Goal: Transaction & Acquisition: Purchase product/service

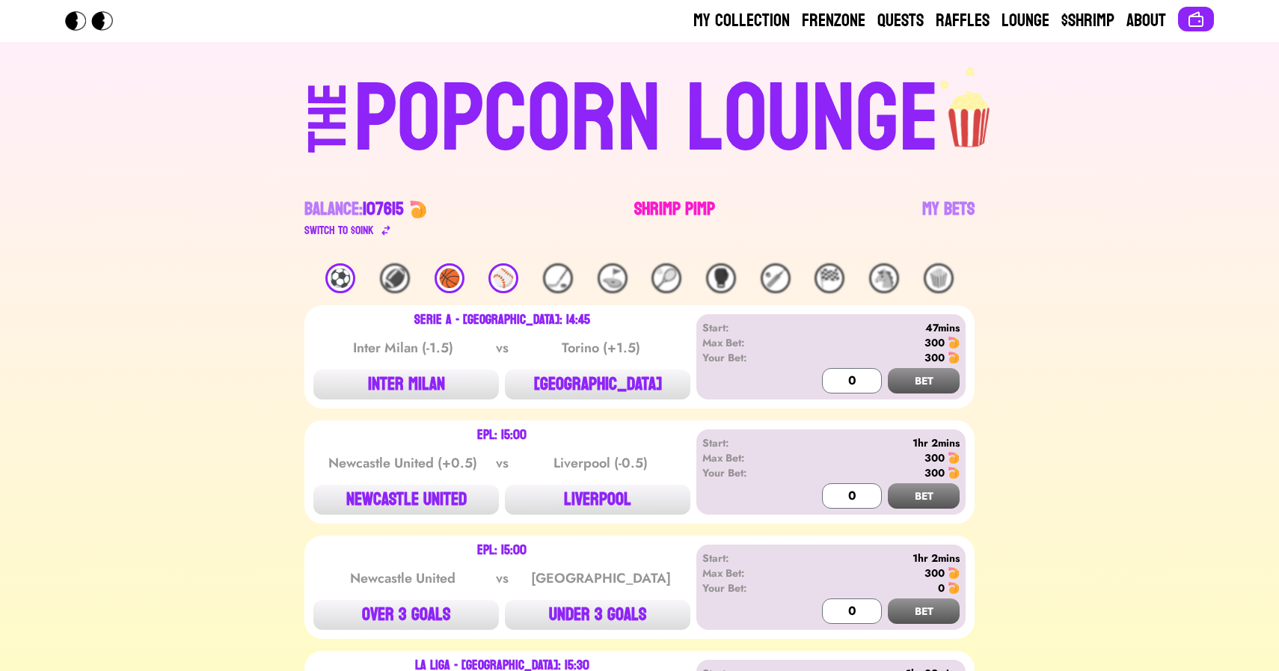
click at [654, 210] on link "Shrimp Pimp" at bounding box center [674, 218] width 81 height 42
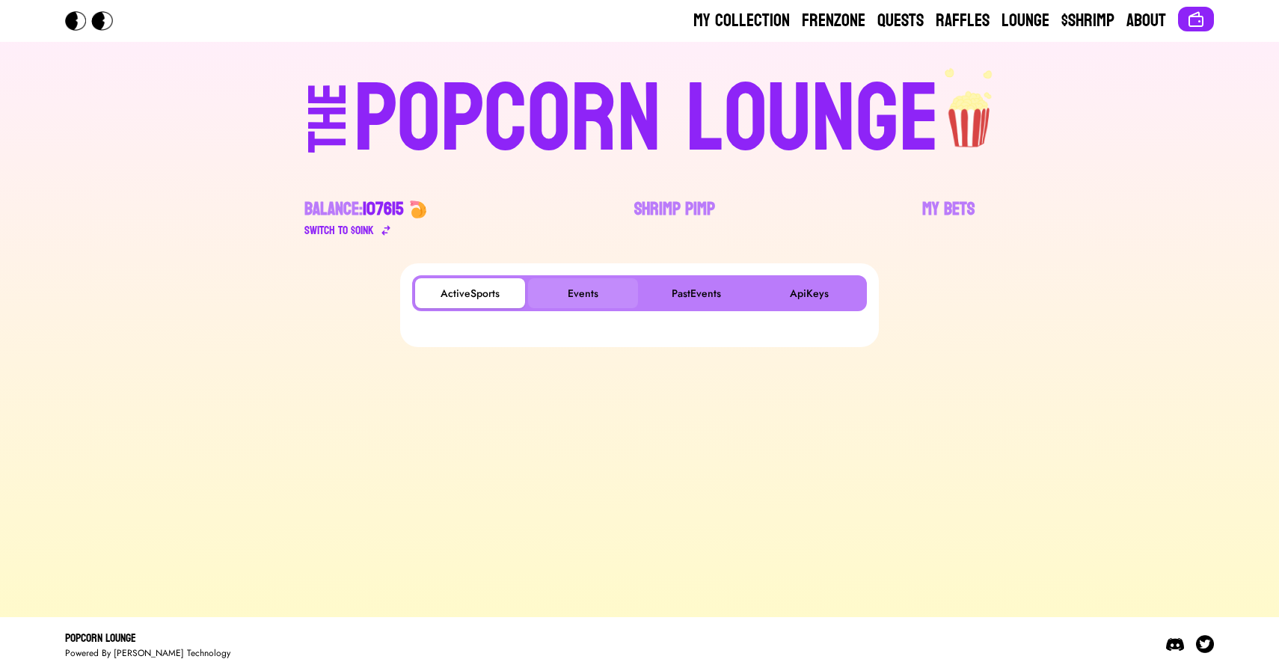
click at [616, 292] on button "Events" at bounding box center [583, 293] width 110 height 30
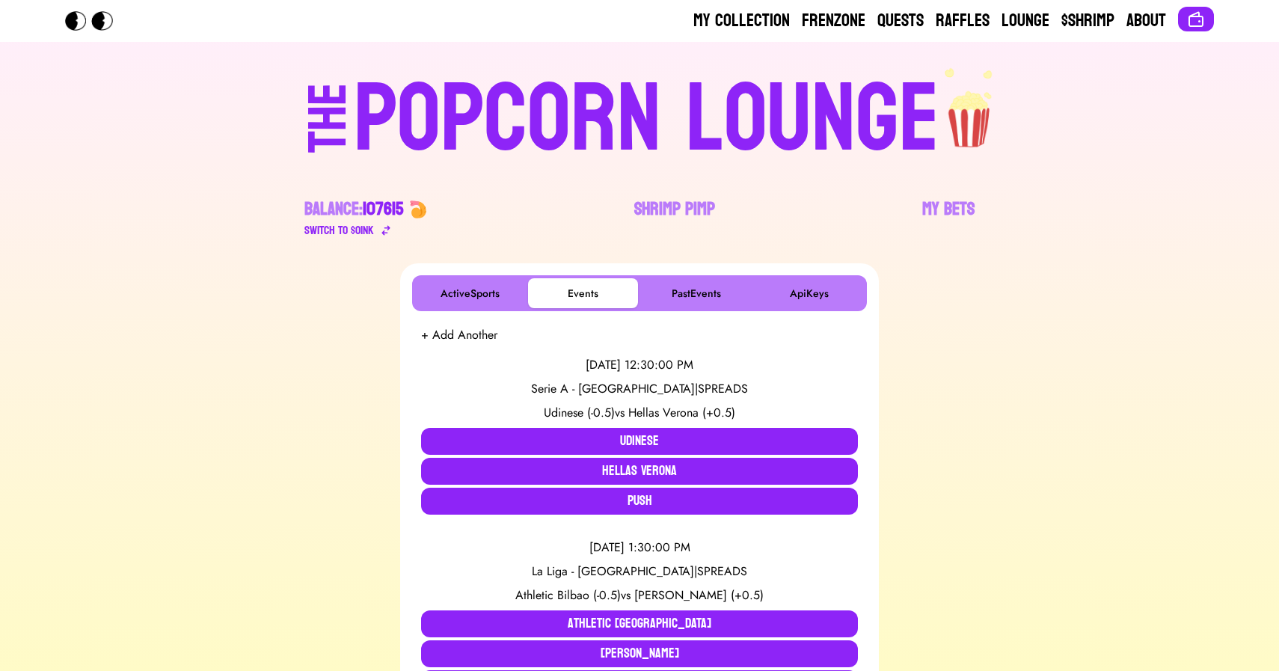
click at [625, 72] on div "POPCORN LOUNGE" at bounding box center [647, 120] width 586 height 96
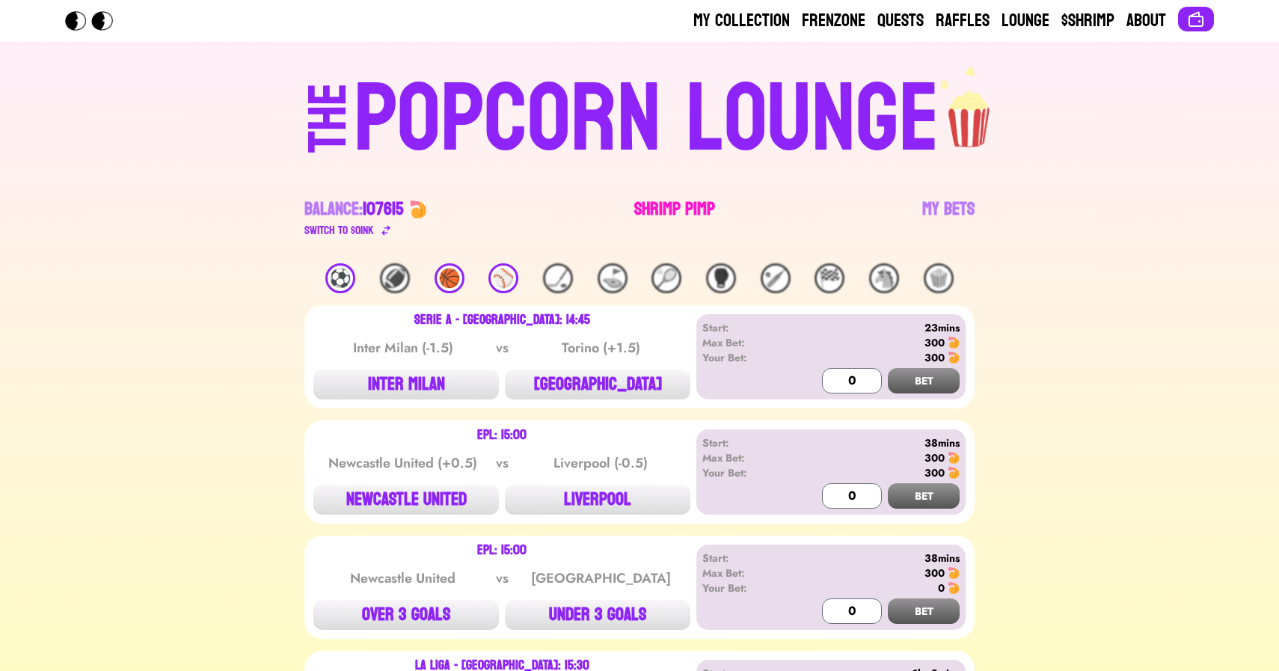
click at [670, 199] on link "Shrimp Pimp" at bounding box center [674, 218] width 81 height 42
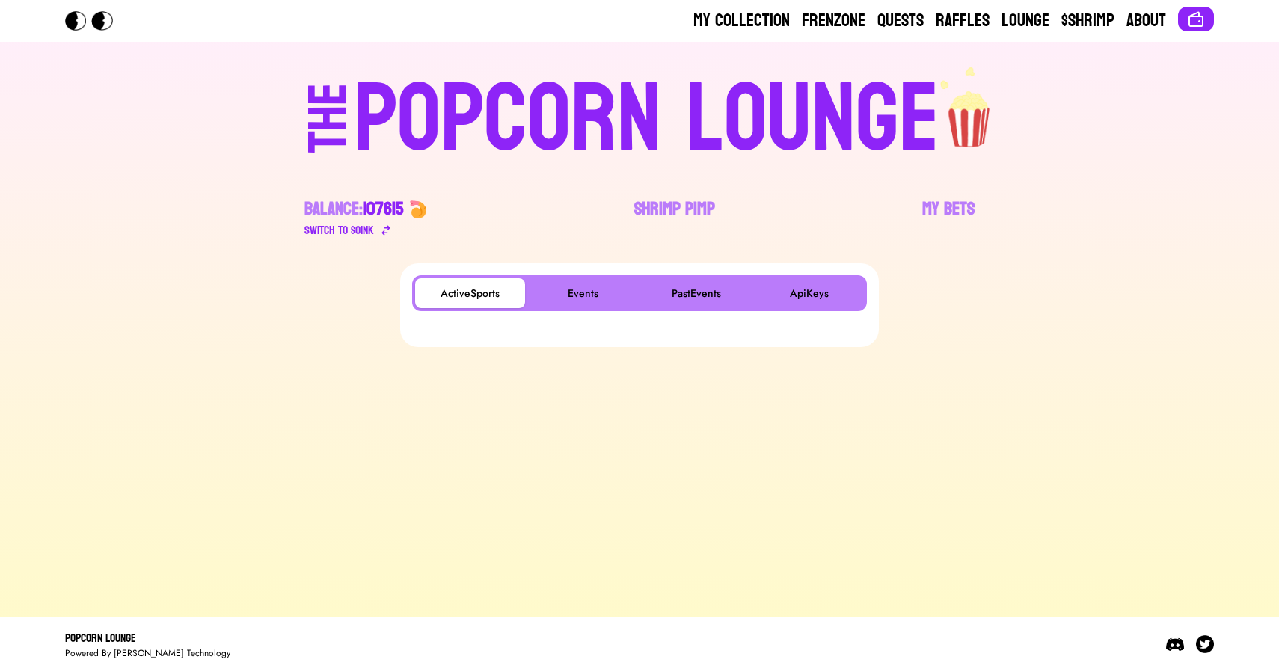
click at [572, 270] on div "ActiveSports Events PastEvents ApiKeys" at bounding box center [639, 305] width 479 height 84
click at [572, 286] on button "Events" at bounding box center [583, 293] width 110 height 30
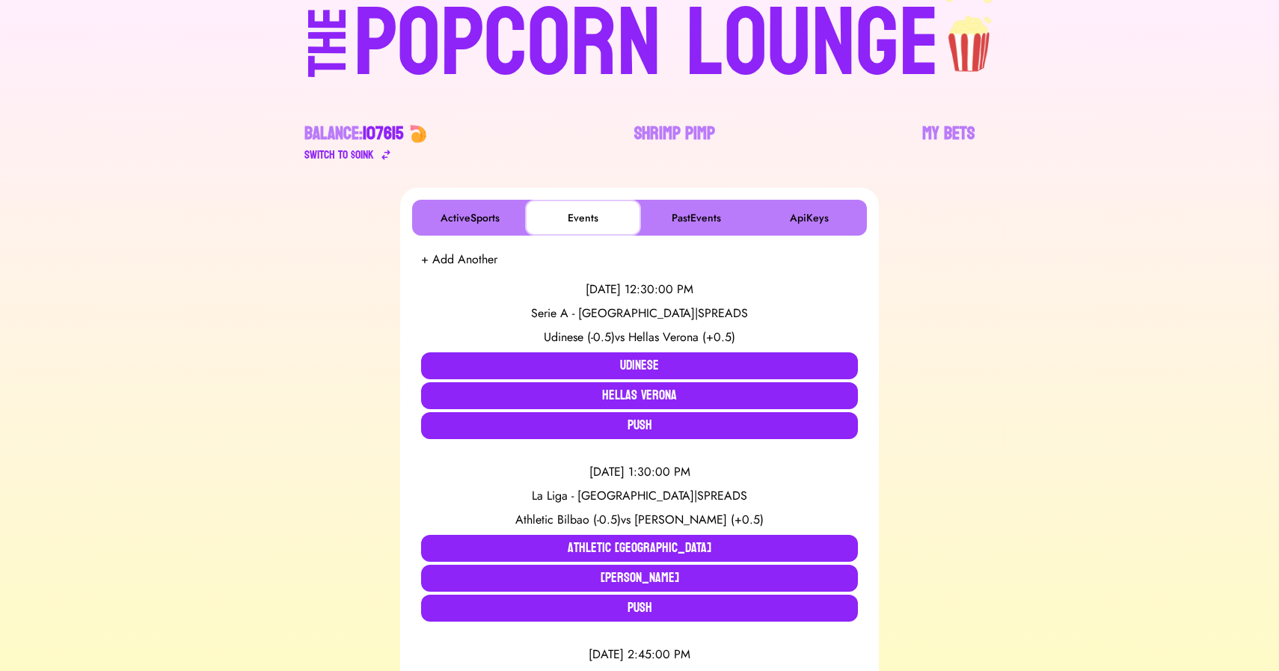
scroll to position [34, 0]
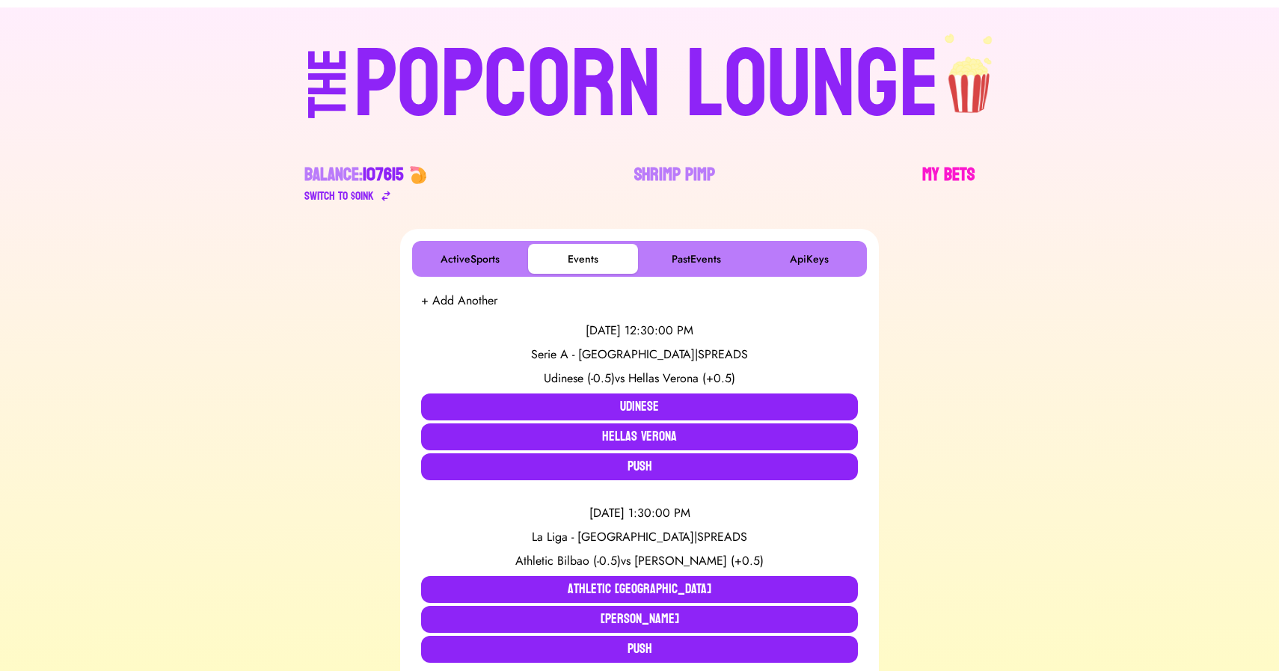
click at [957, 168] on link "My Bets" at bounding box center [948, 184] width 52 height 42
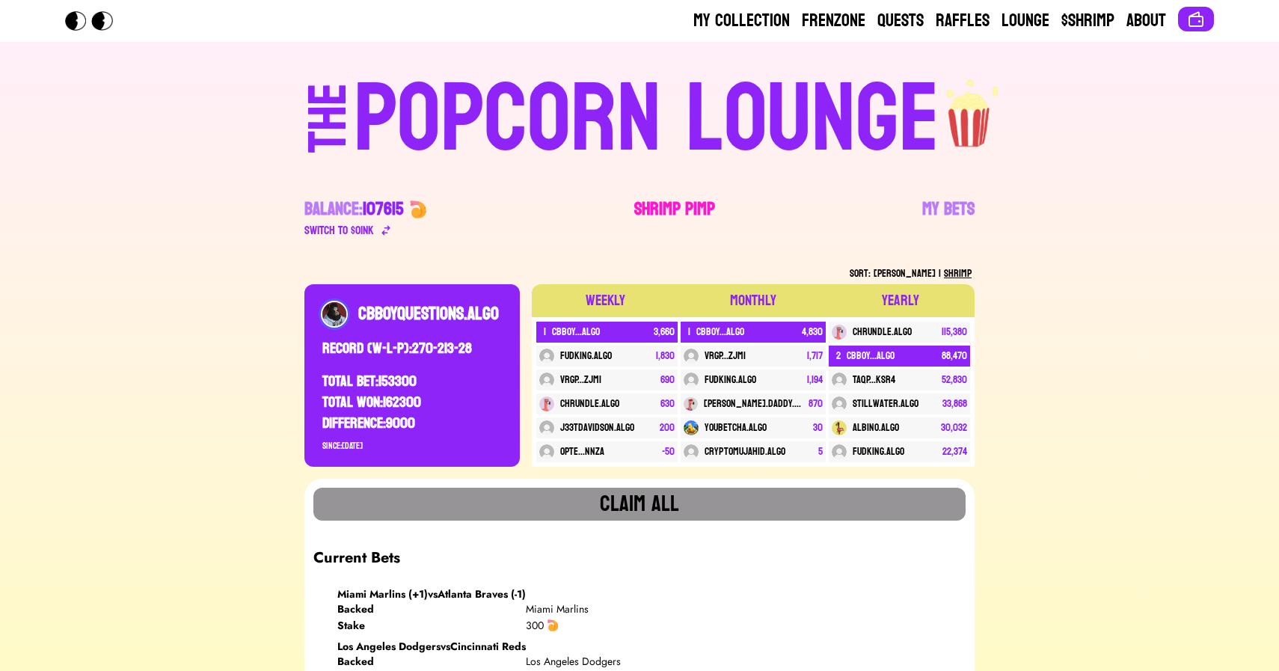
click at [664, 213] on link "Shrimp Pimp" at bounding box center [674, 218] width 81 height 42
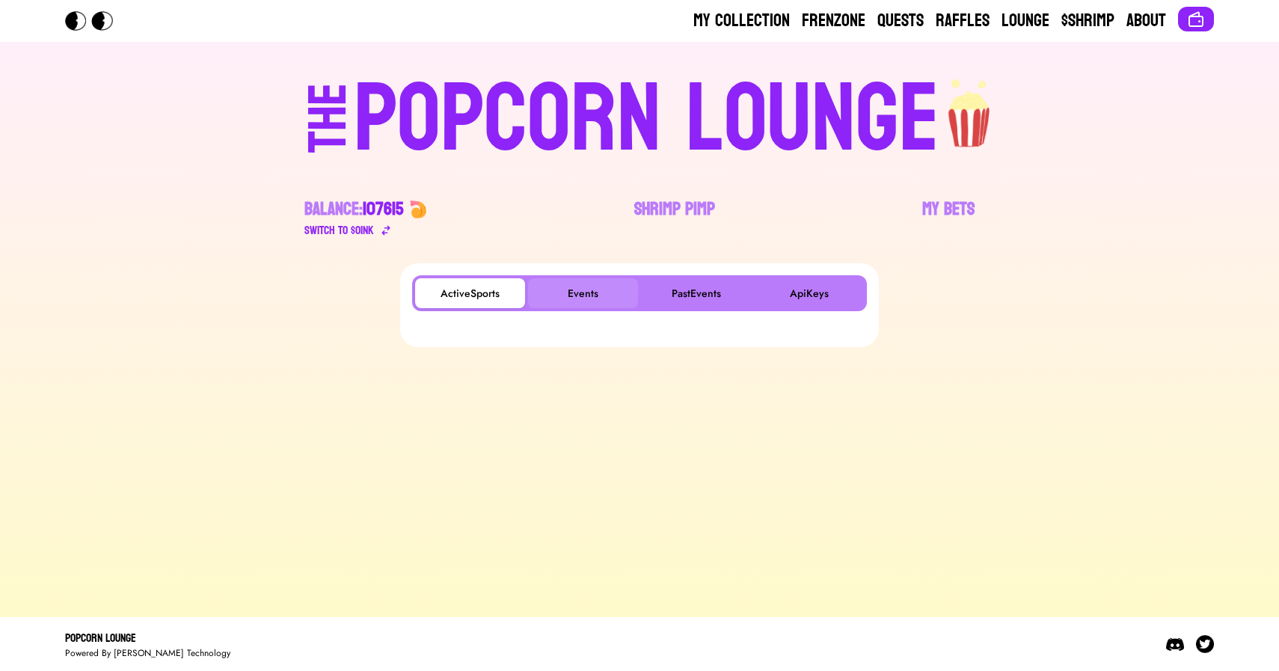
click at [574, 287] on button "Events" at bounding box center [583, 293] width 110 height 30
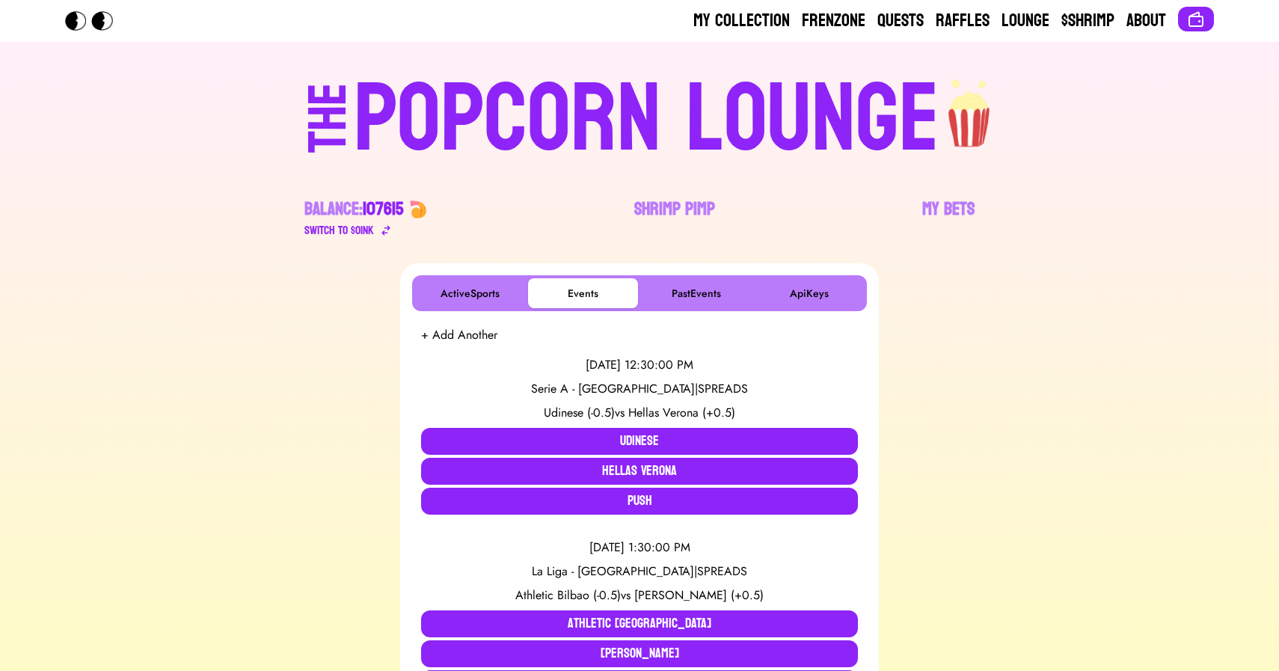
click at [496, 116] on div "POPCORN LOUNGE" at bounding box center [647, 120] width 586 height 96
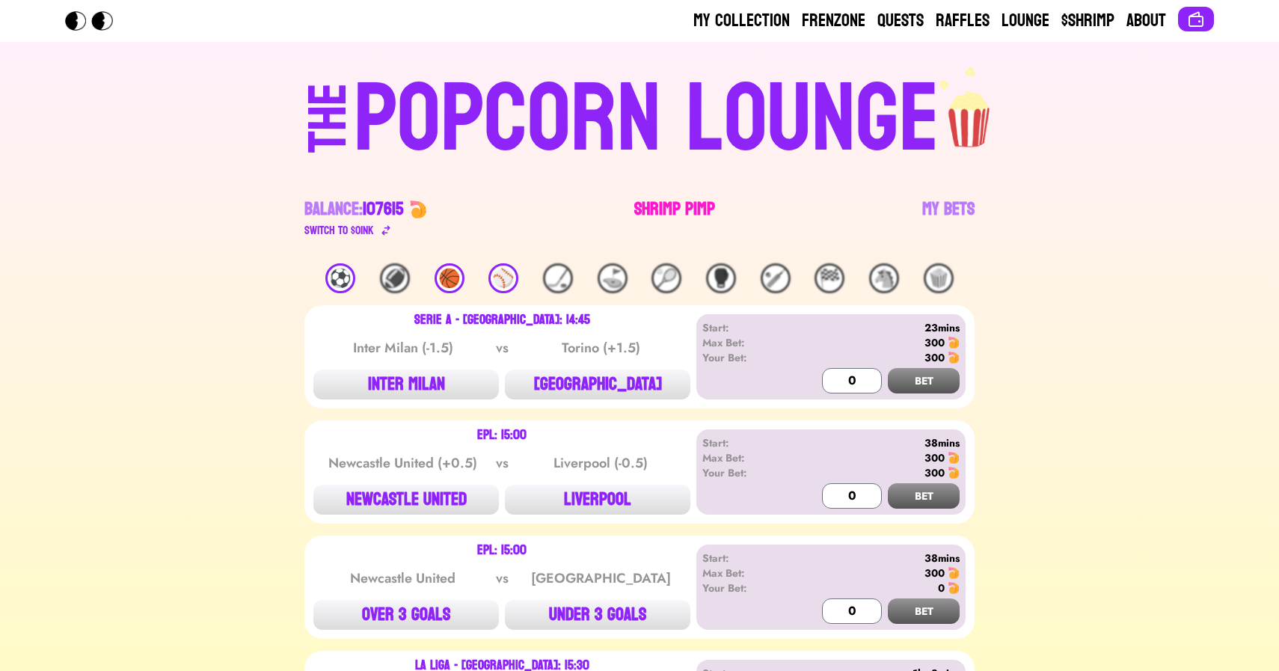
click at [661, 212] on link "Shrimp Pimp" at bounding box center [674, 218] width 81 height 42
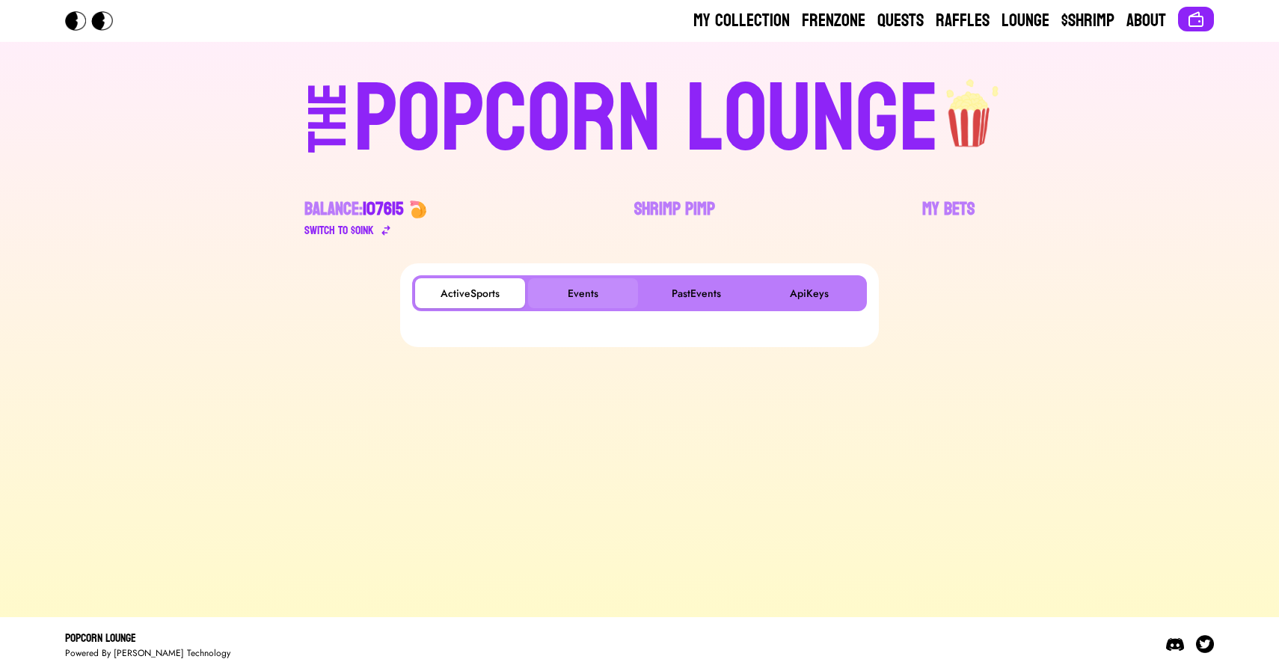
click at [583, 296] on button "Events" at bounding box center [583, 293] width 110 height 30
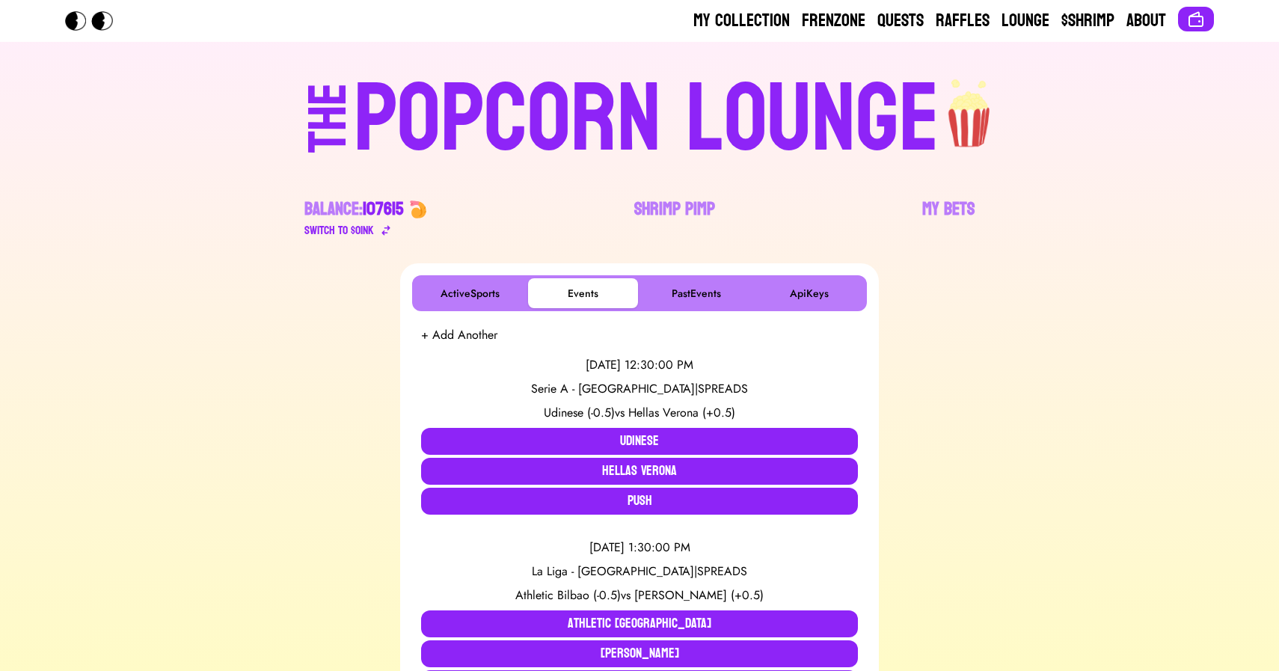
click at [459, 72] on div "POPCORN LOUNGE" at bounding box center [647, 120] width 586 height 96
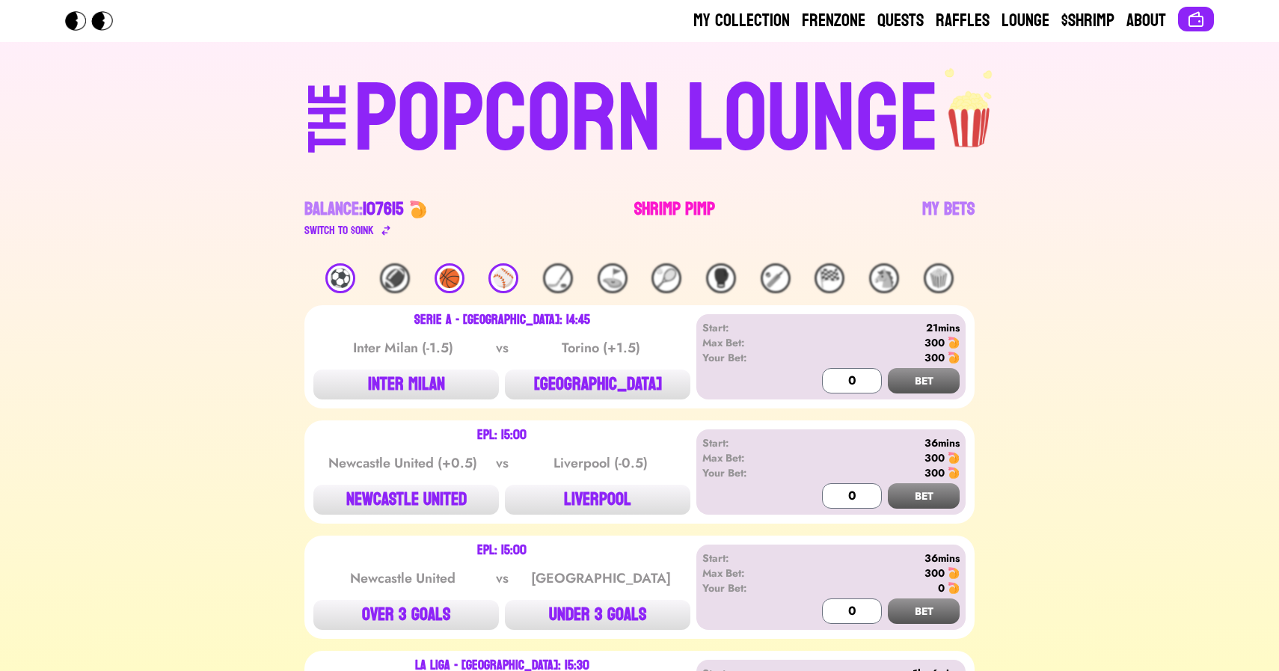
click at [665, 212] on link "Shrimp Pimp" at bounding box center [674, 218] width 81 height 42
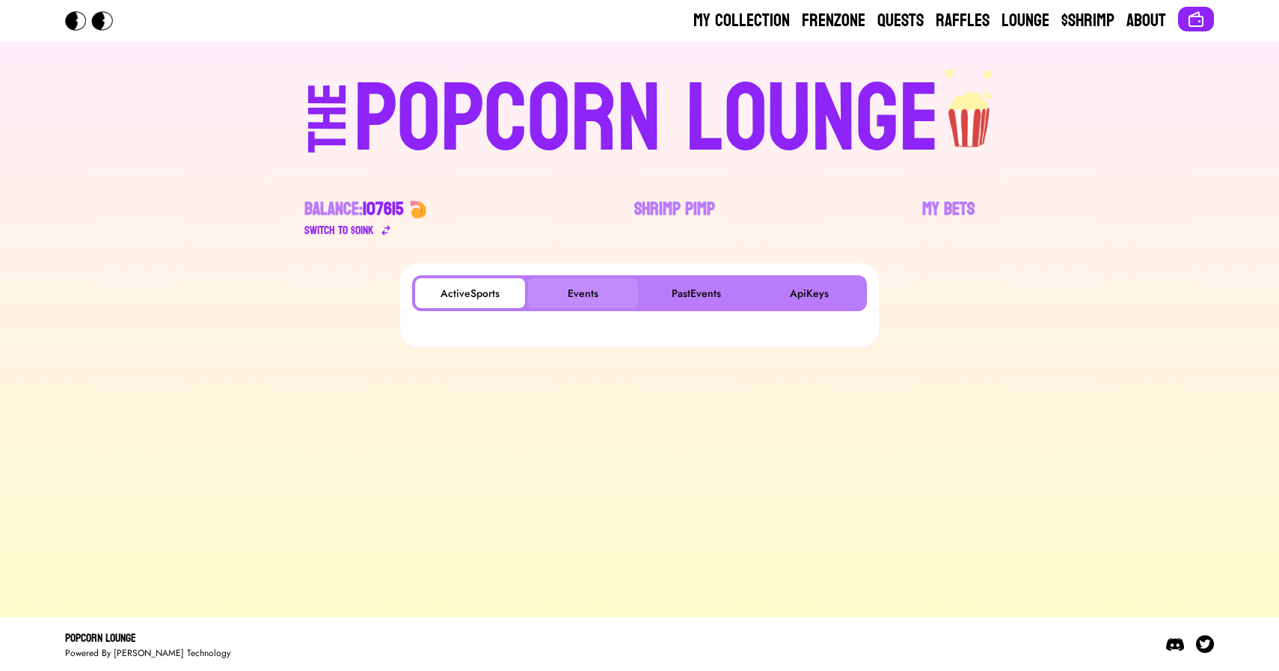
click at [566, 294] on button "Events" at bounding box center [583, 293] width 110 height 30
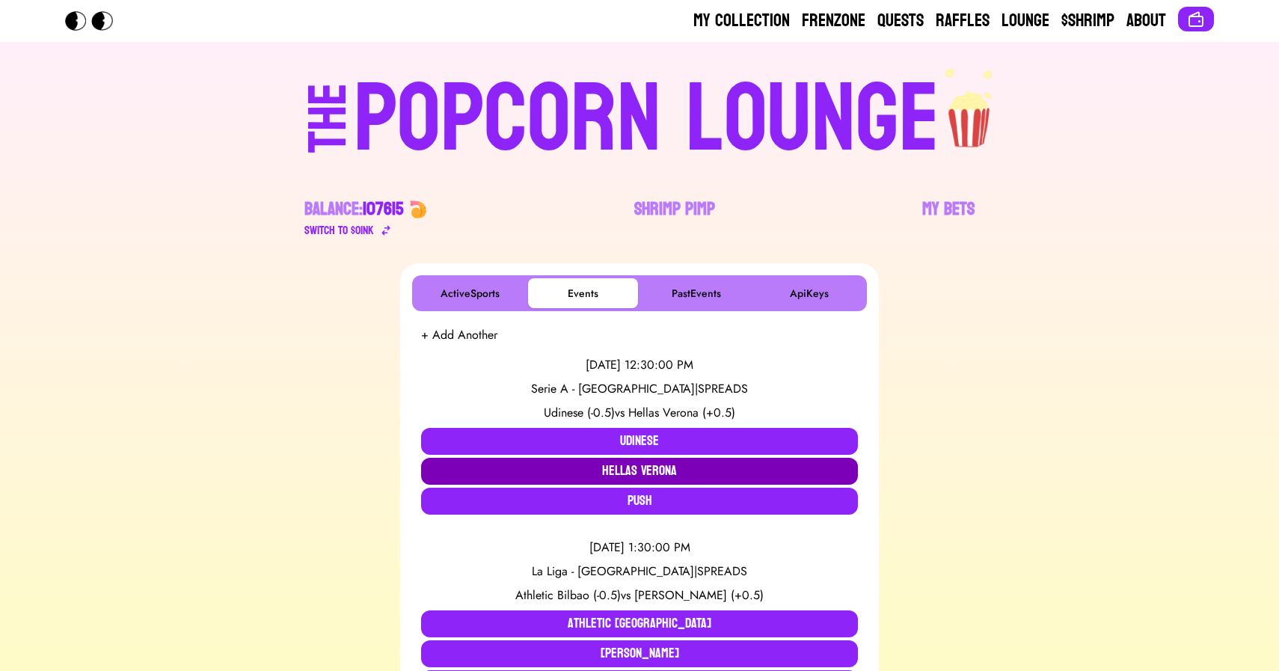
click at [663, 470] on button "Hellas Verona" at bounding box center [639, 471] width 437 height 27
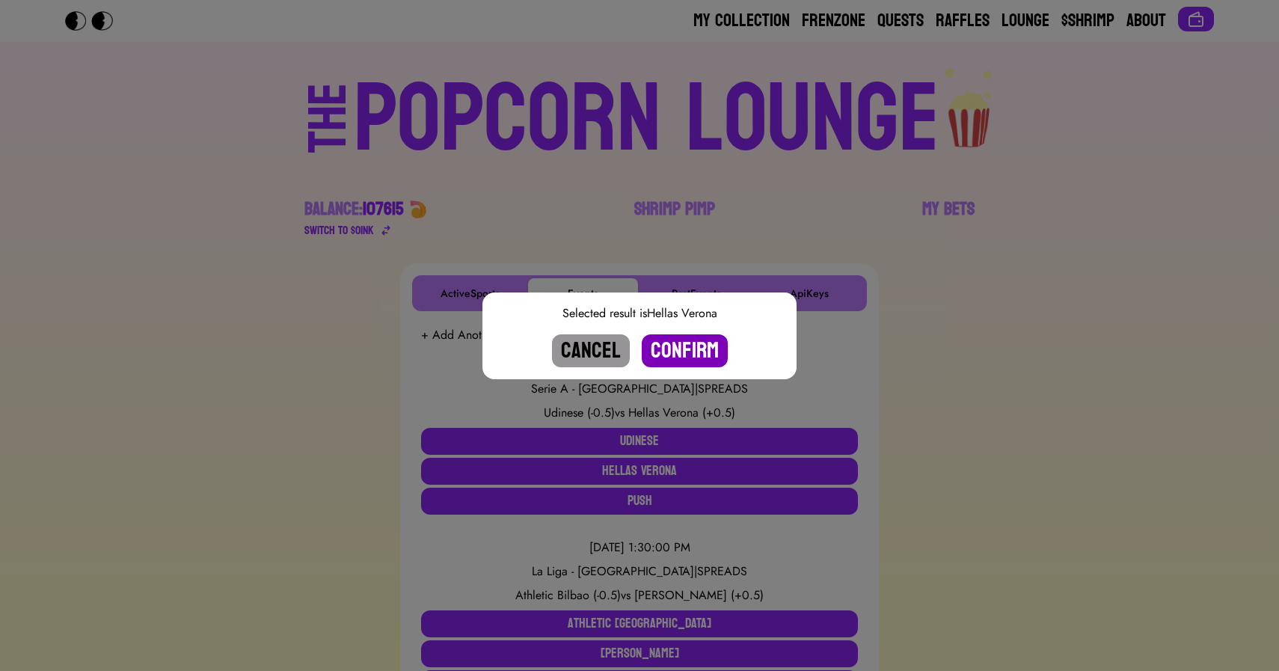
click at [690, 343] on button "Confirm" at bounding box center [685, 350] width 86 height 33
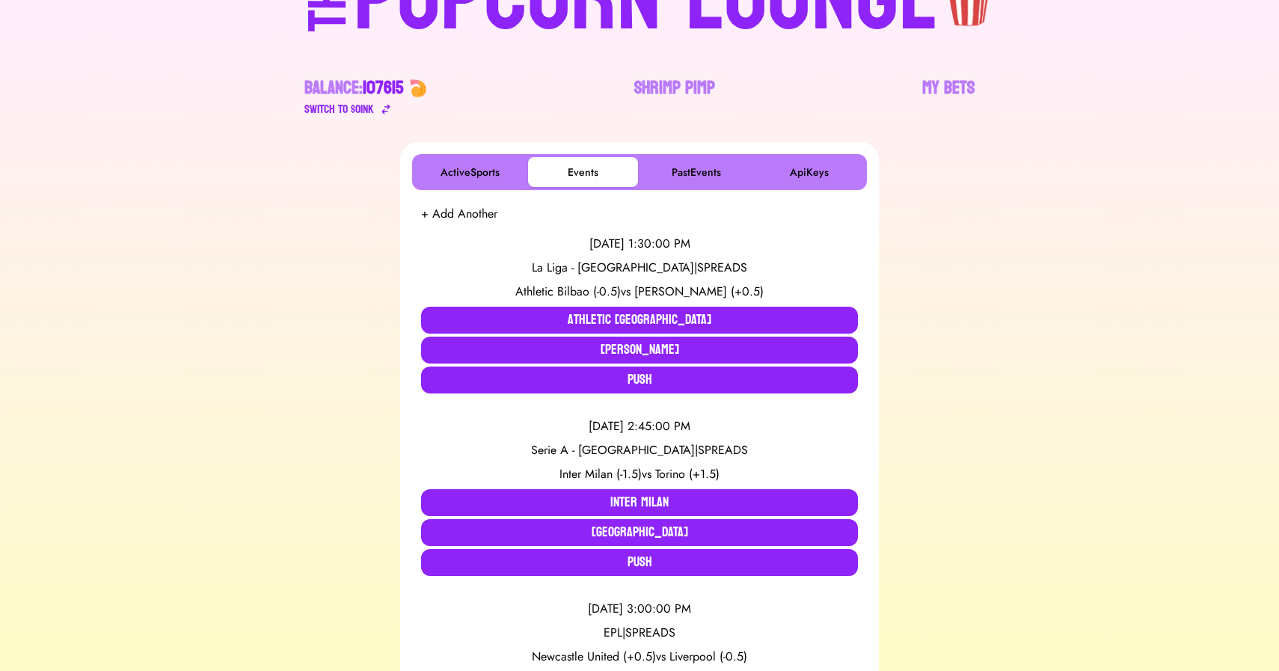
scroll to position [49, 0]
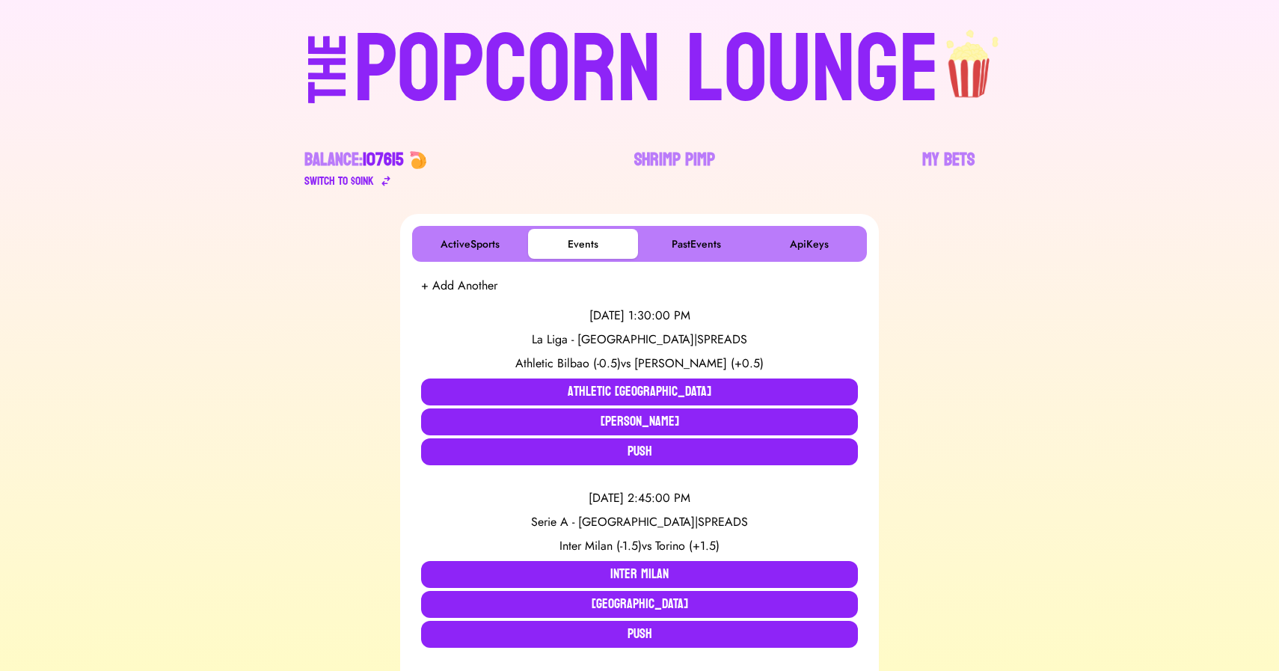
click at [471, 74] on div "POPCORN LOUNGE" at bounding box center [647, 70] width 586 height 96
